Goal: Task Accomplishment & Management: Manage account settings

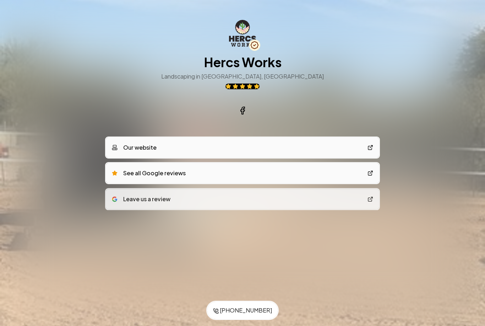
click at [274, 76] on h3 "Landscaping in Marana, AZ" at bounding box center [242, 76] width 163 height 9
click at [276, 75] on h3 "Landscaping in Marana, AZ" at bounding box center [242, 76] width 163 height 9
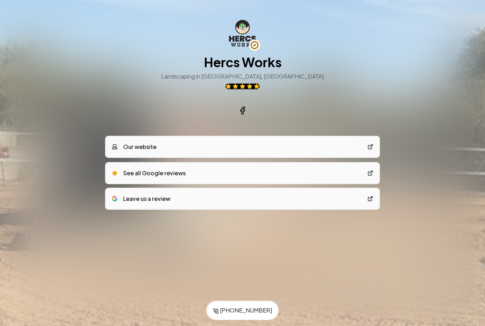
click at [365, 147] on link "Our website" at bounding box center [242, 147] width 273 height 20
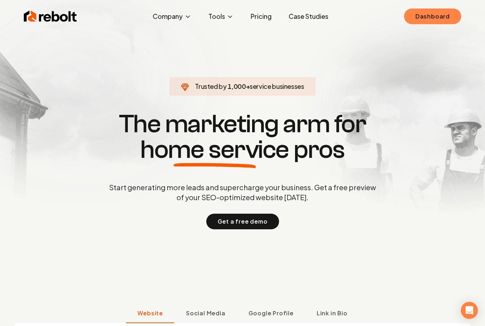
click at [443, 20] on link "Dashboard" at bounding box center [432, 17] width 57 height 16
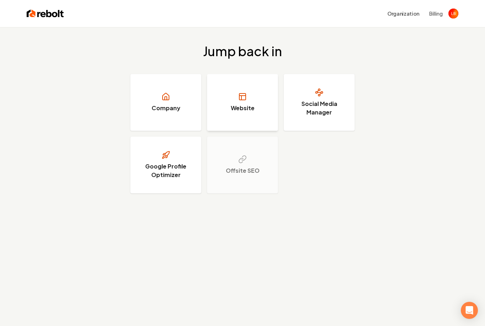
click at [248, 106] on h3 "Website" at bounding box center [243, 108] width 24 height 9
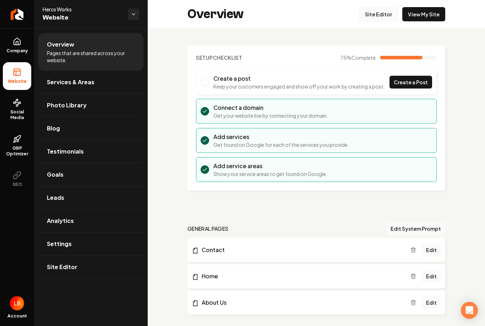
click at [383, 11] on link "Site Editor" at bounding box center [378, 14] width 39 height 14
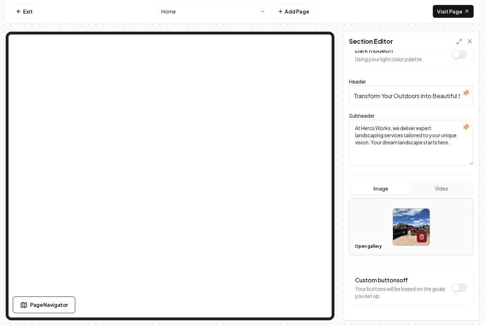
scroll to position [18, 0]
click at [373, 241] on button "Open gallery" at bounding box center [368, 246] width 32 height 11
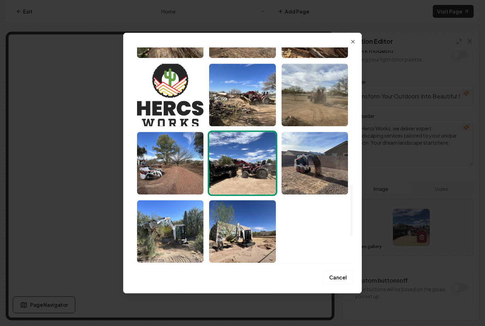
scroll to position [551, 0]
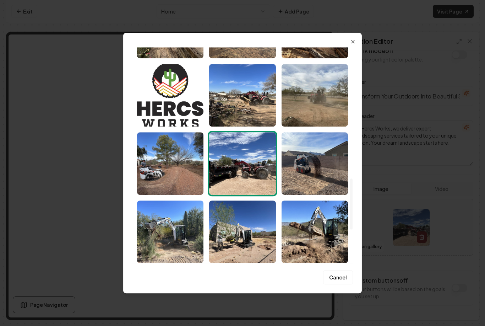
click at [357, 40] on div "Upload My Images Stock Images Cancel Close" at bounding box center [242, 163] width 239 height 261
click at [355, 39] on icon "button" at bounding box center [353, 42] width 6 height 6
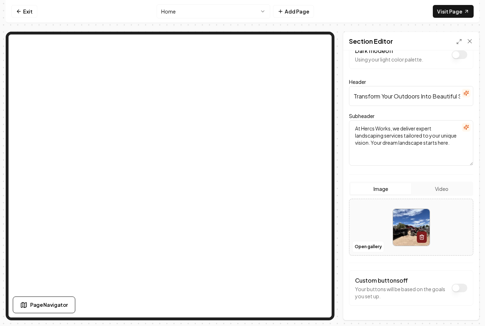
click at [385, 183] on button "Image" at bounding box center [380, 188] width 61 height 11
click at [376, 241] on button "Open gallery" at bounding box center [368, 246] width 32 height 11
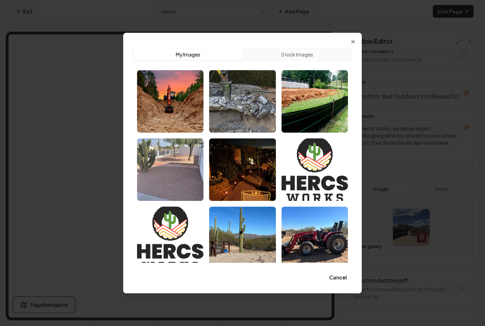
click at [311, 55] on button "Stock Images" at bounding box center [296, 54] width 109 height 11
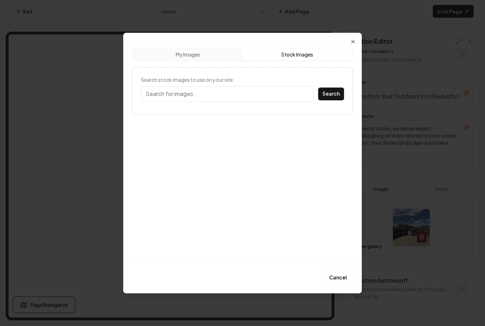
click at [259, 100] on input "Search stock images to use on your site." at bounding box center [227, 94] width 173 height 16
click at [211, 56] on button "My Images" at bounding box center [187, 54] width 109 height 11
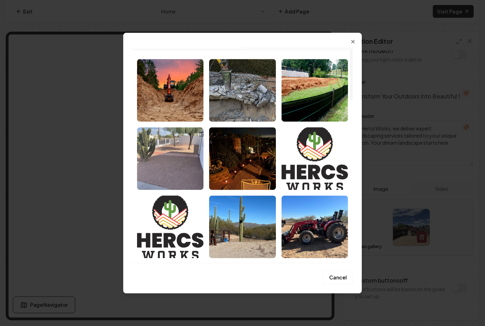
scroll to position [-13, 0]
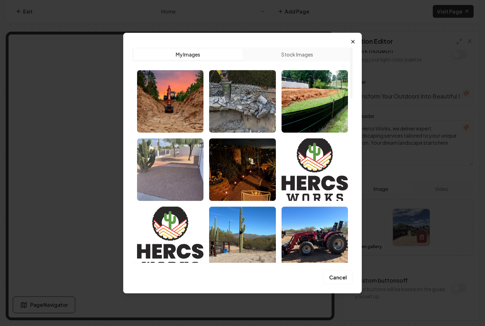
click at [355, 42] on icon "button" at bounding box center [353, 42] width 6 height 6
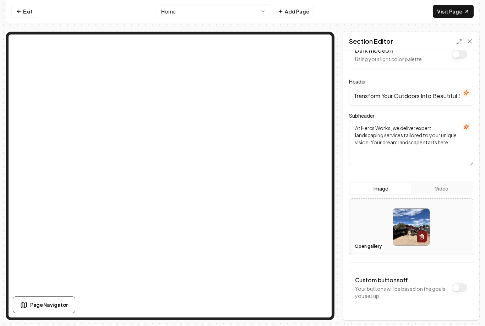
scroll to position [18, 0]
click at [377, 241] on button "Open gallery" at bounding box center [368, 246] width 32 height 11
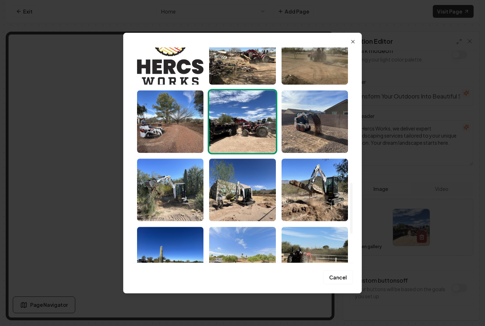
scroll to position [596, 0]
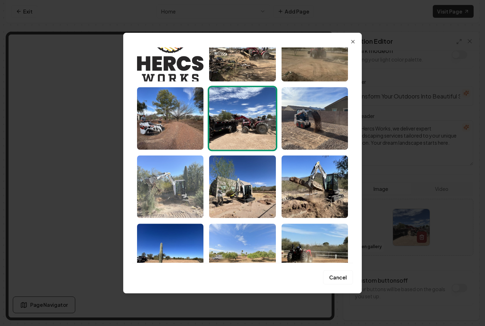
click at [174, 198] on img "Select image image_68a763605c7cd75eb8d83c5b.jpeg" at bounding box center [170, 186] width 66 height 62
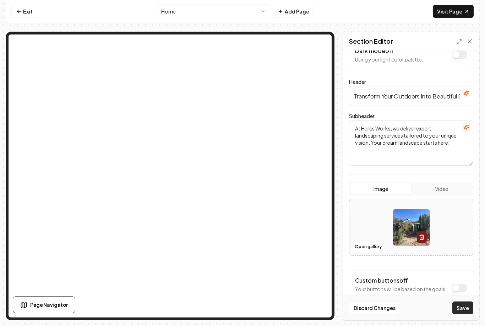
click at [465, 313] on button "Save" at bounding box center [462, 307] width 21 height 13
click at [470, 39] on icon at bounding box center [470, 41] width 4 height 4
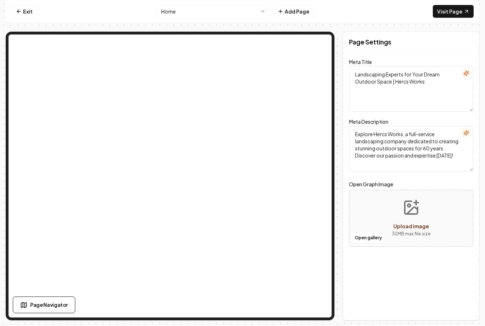
scroll to position [17, 0]
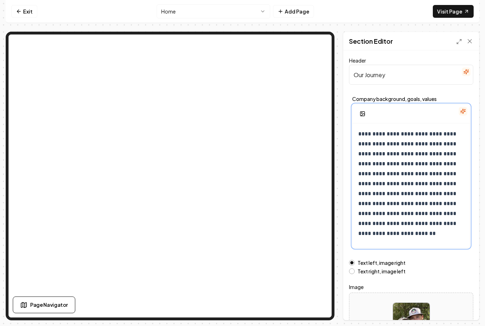
click at [374, 129] on p "**********" at bounding box center [411, 183] width 106 height 109
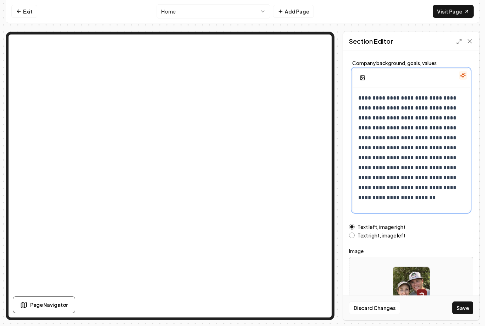
scroll to position [35, 0]
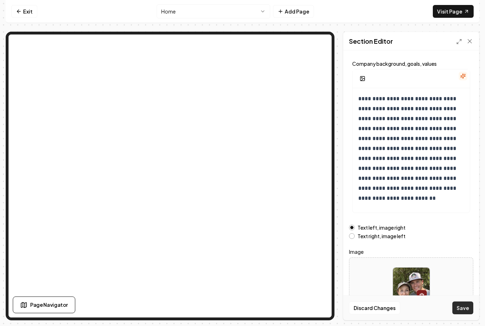
click at [465, 314] on button "Save" at bounding box center [462, 307] width 21 height 13
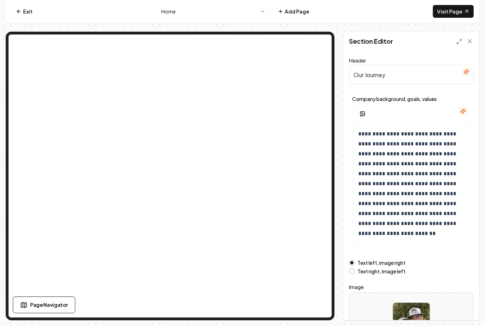
scroll to position [0, 0]
click at [472, 38] on icon at bounding box center [469, 41] width 7 height 7
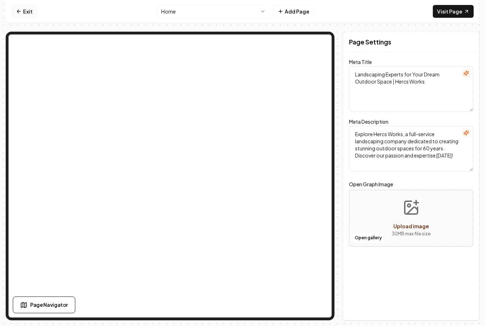
click at [22, 14] on link "Exit" at bounding box center [24, 11] width 26 height 13
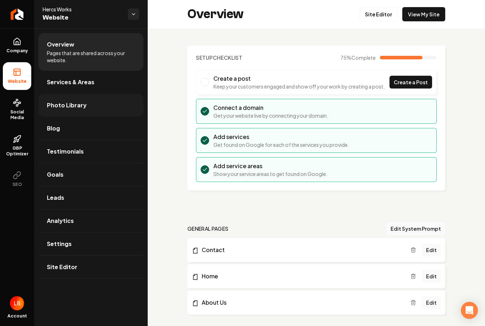
click at [71, 104] on span "Photo Library" at bounding box center [67, 105] width 40 height 9
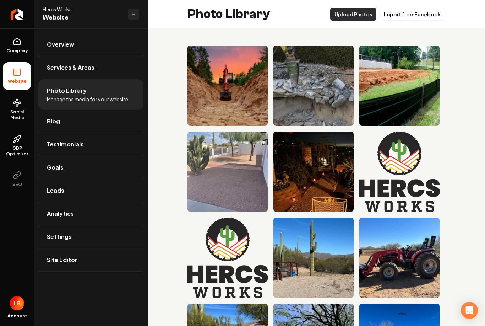
click at [362, 15] on button "Upload Photos" at bounding box center [353, 14] width 46 height 13
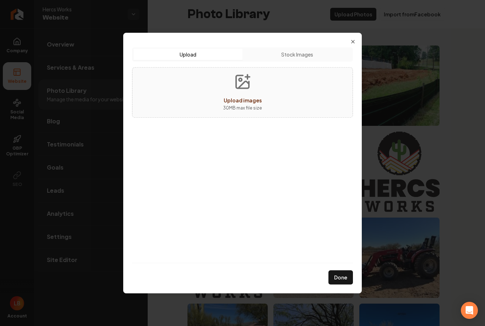
click at [244, 95] on button "Upload images 30 MB max file size" at bounding box center [242, 92] width 50 height 50
type input "**********"
click at [344, 276] on button "Done" at bounding box center [340, 277] width 24 height 14
